Goal: Book appointment/travel/reservation

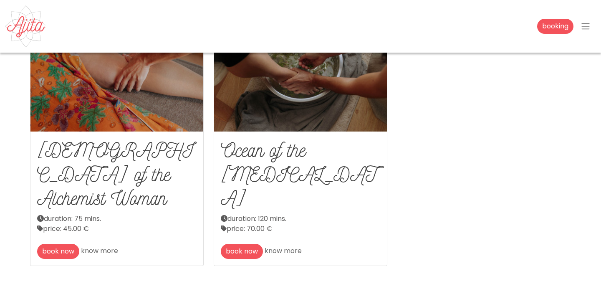
scroll to position [348, 0]
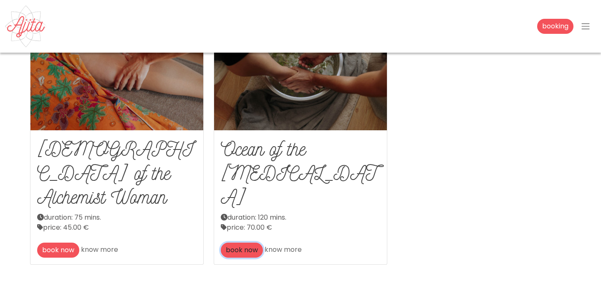
click at [251, 243] on link "book now" at bounding box center [242, 250] width 42 height 15
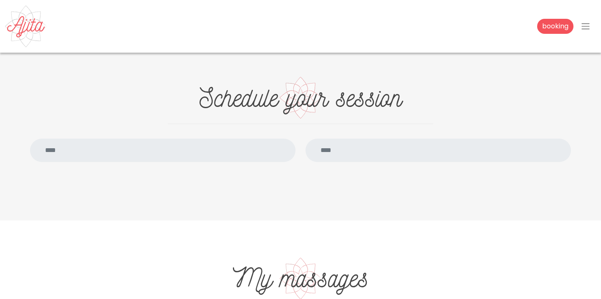
scroll to position [606, 0]
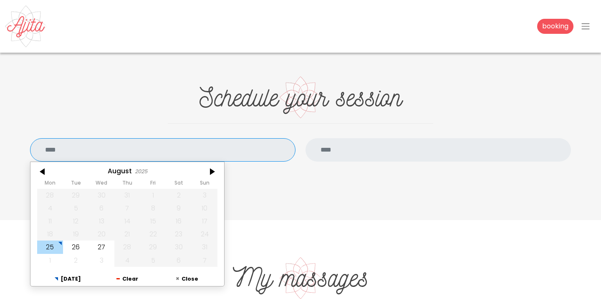
click at [223, 154] on input "text" at bounding box center [163, 149] width 266 height 23
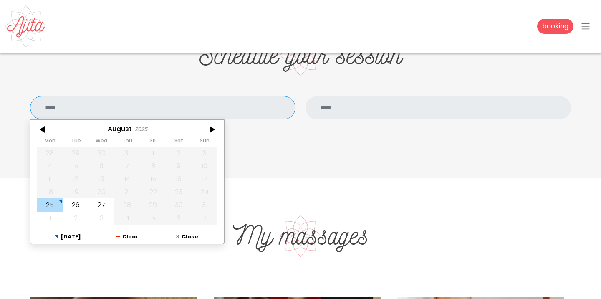
scroll to position [649, 0]
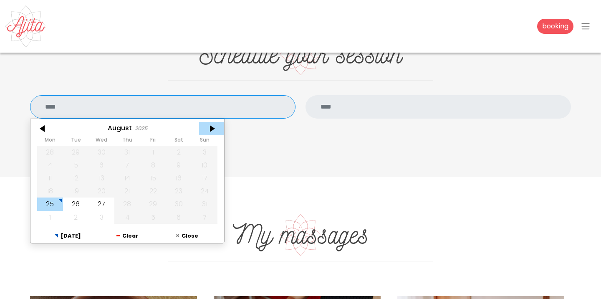
click at [213, 127] on div at bounding box center [211, 128] width 25 height 13
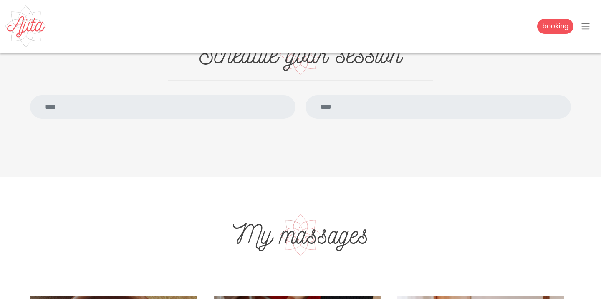
click at [175, 99] on input "text" at bounding box center [163, 106] width 266 height 23
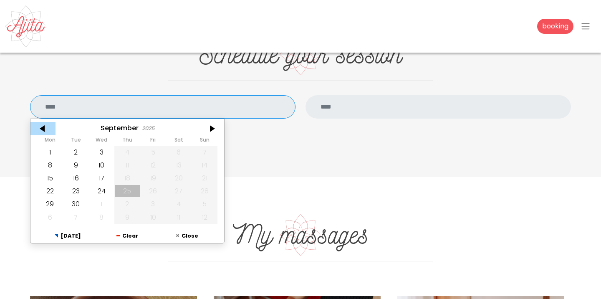
click at [44, 126] on div at bounding box center [42, 128] width 25 height 13
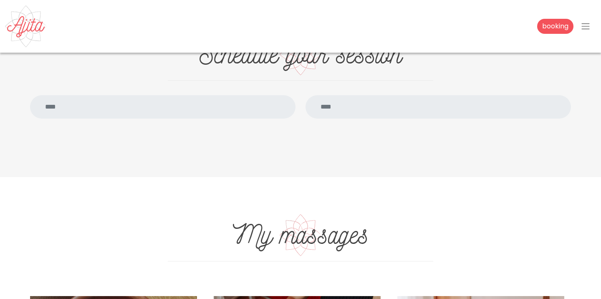
click at [67, 104] on input "text" at bounding box center [163, 106] width 266 height 23
